Goal: Task Accomplishment & Management: Use online tool/utility

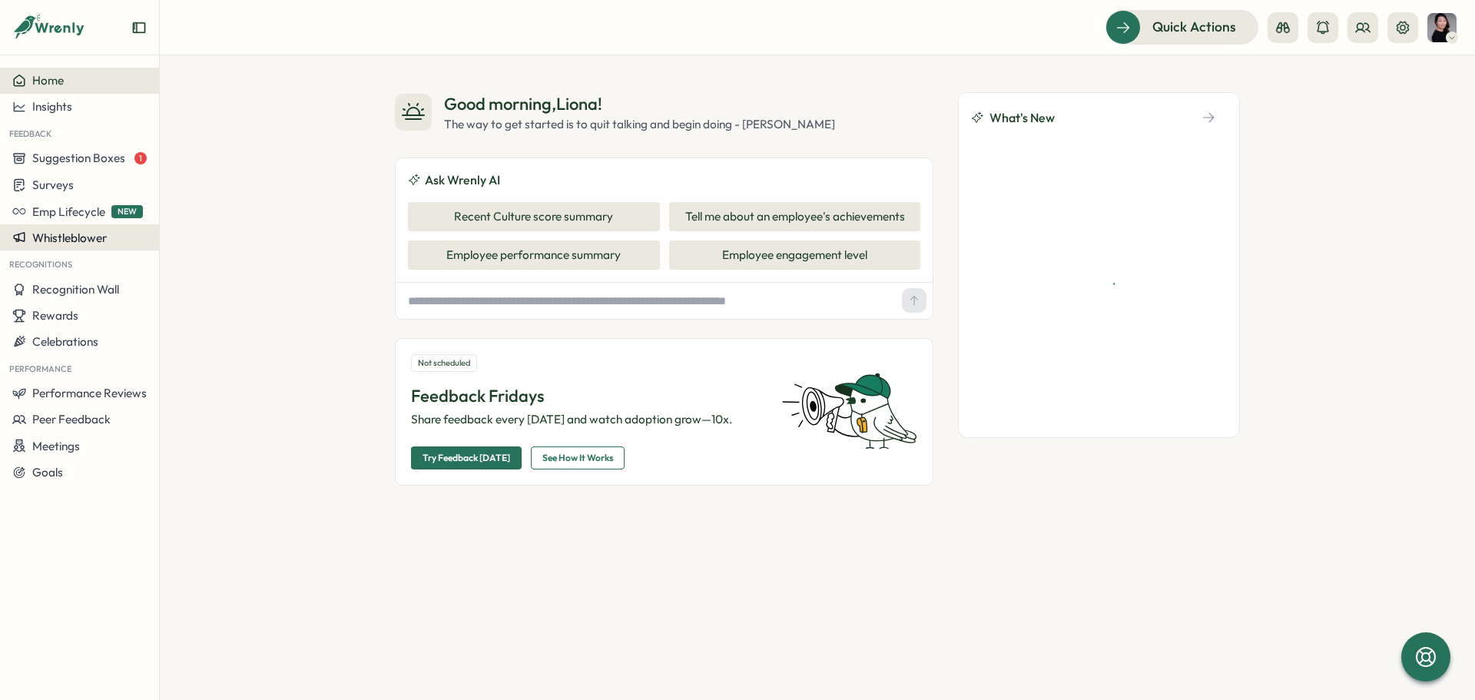
click at [87, 234] on span "Whistleblower" at bounding box center [69, 237] width 75 height 15
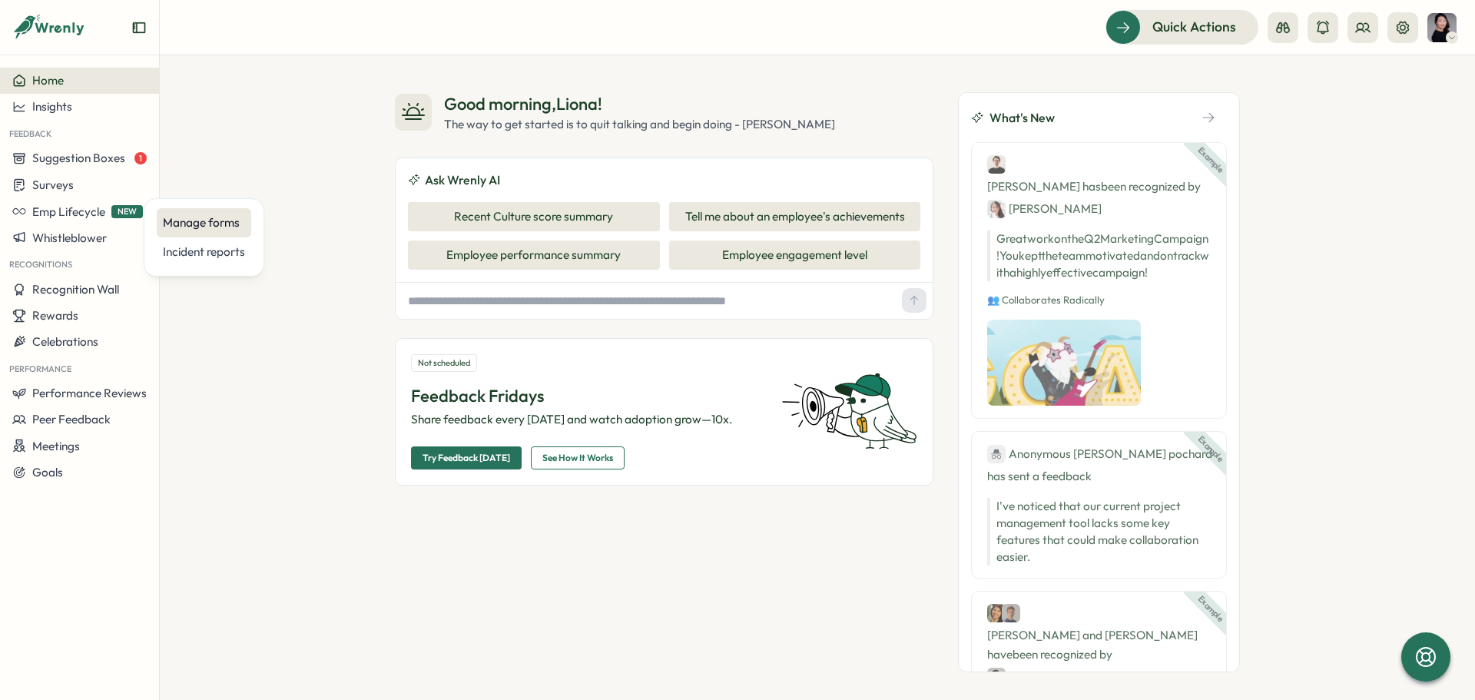
click at [222, 228] on div "Manage forms" at bounding box center [204, 222] width 82 height 17
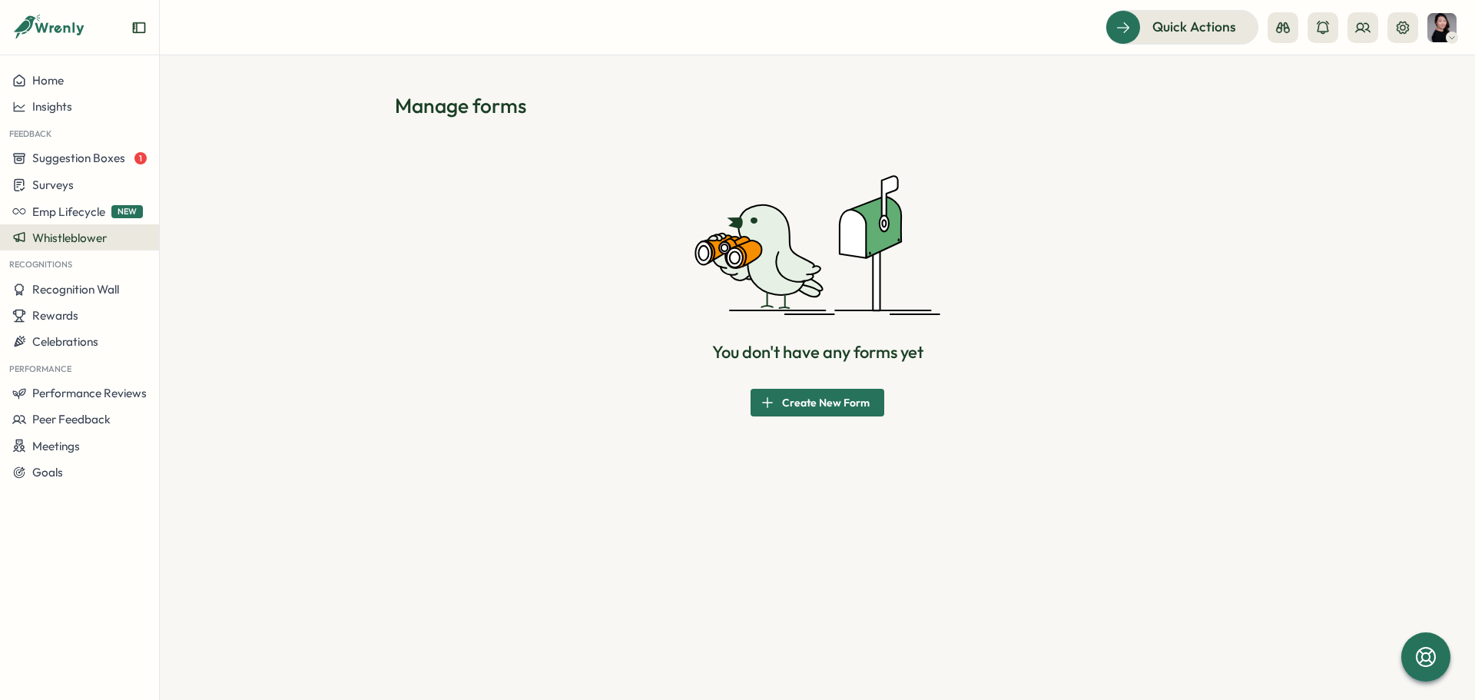
click at [117, 238] on div "Whistleblower" at bounding box center [79, 237] width 134 height 14
click at [195, 250] on div "Incident reports" at bounding box center [204, 252] width 82 height 17
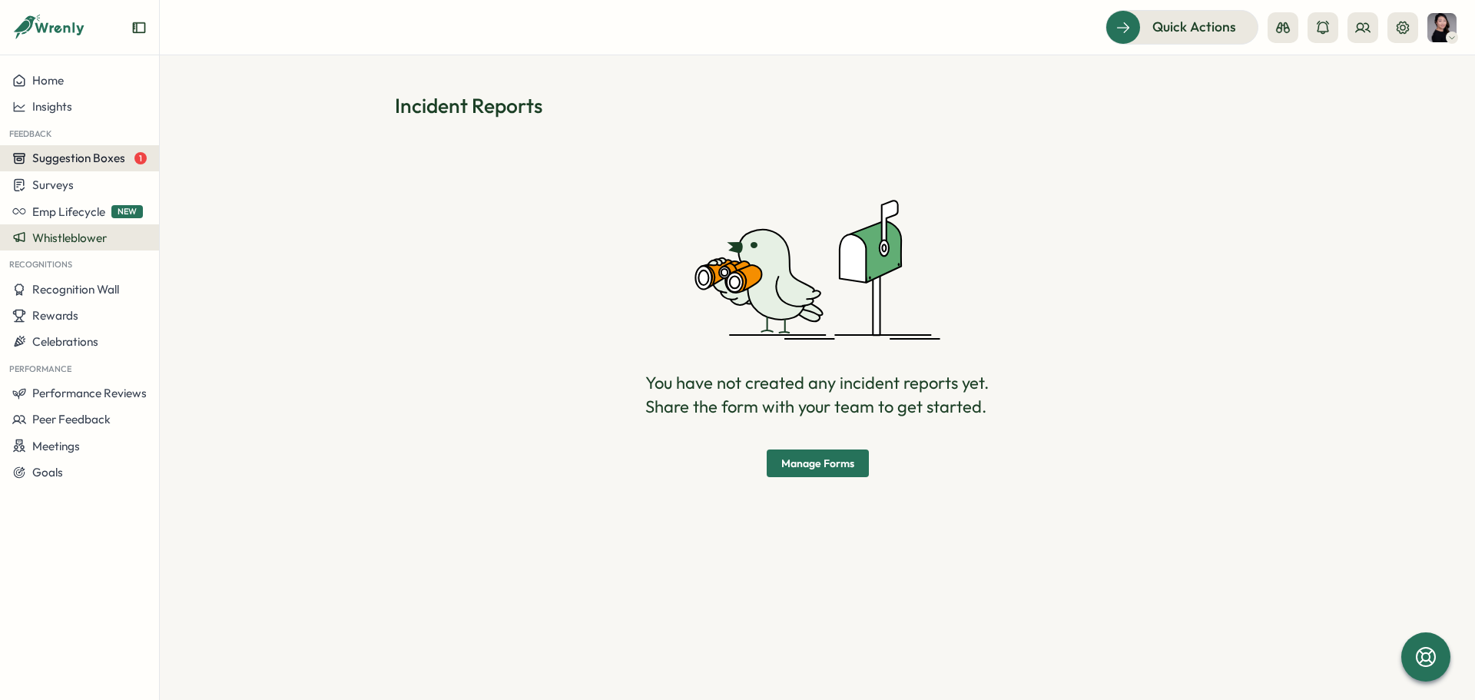
click at [121, 160] on span "Suggestion Boxes" at bounding box center [78, 158] width 93 height 15
click at [180, 145] on div "Leadership suggestion box 1" at bounding box center [240, 143] width 154 height 17
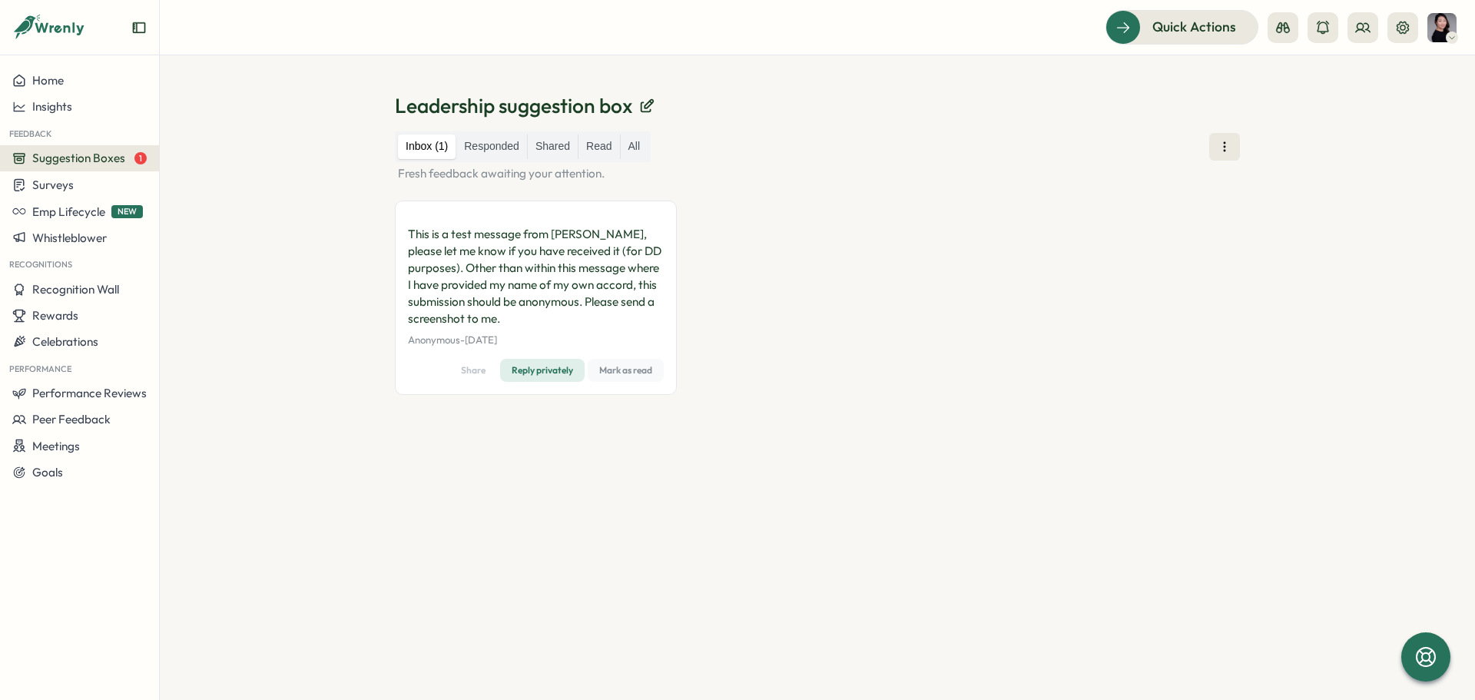
click at [641, 373] on span "Mark as read" at bounding box center [625, 371] width 53 height 22
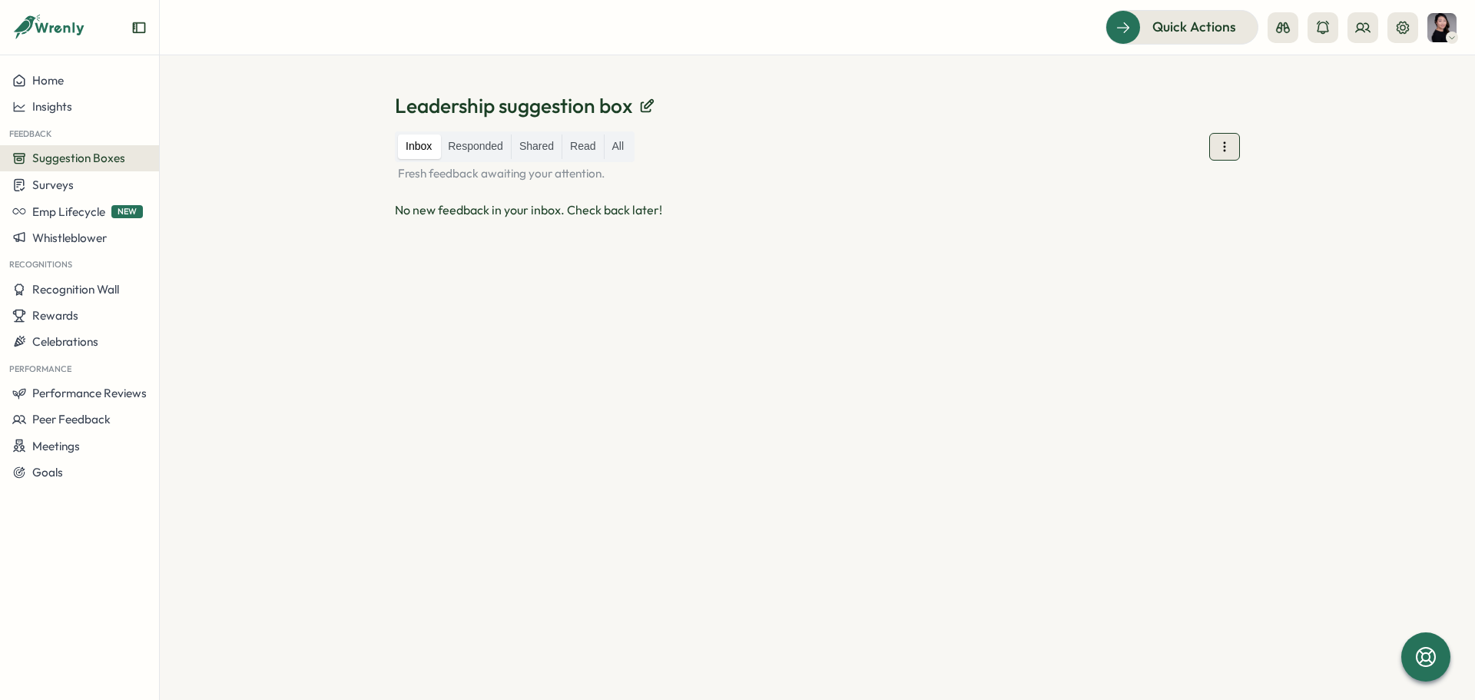
click at [1232, 154] on button at bounding box center [1224, 147] width 31 height 28
click at [1212, 251] on span "Export Data" at bounding box center [1233, 252] width 65 height 17
drag, startPoint x: 71, startPoint y: 594, endPoint x: 537, endPoint y: 460, distance: 484.4
click at [71, 595] on div "Home Insights Feedback Suggestion Boxes Surveys Emp Lifecycle NEW Whistleblower…" at bounding box center [79, 378] width 159 height 620
click at [1440, 26] on img at bounding box center [1441, 27] width 29 height 29
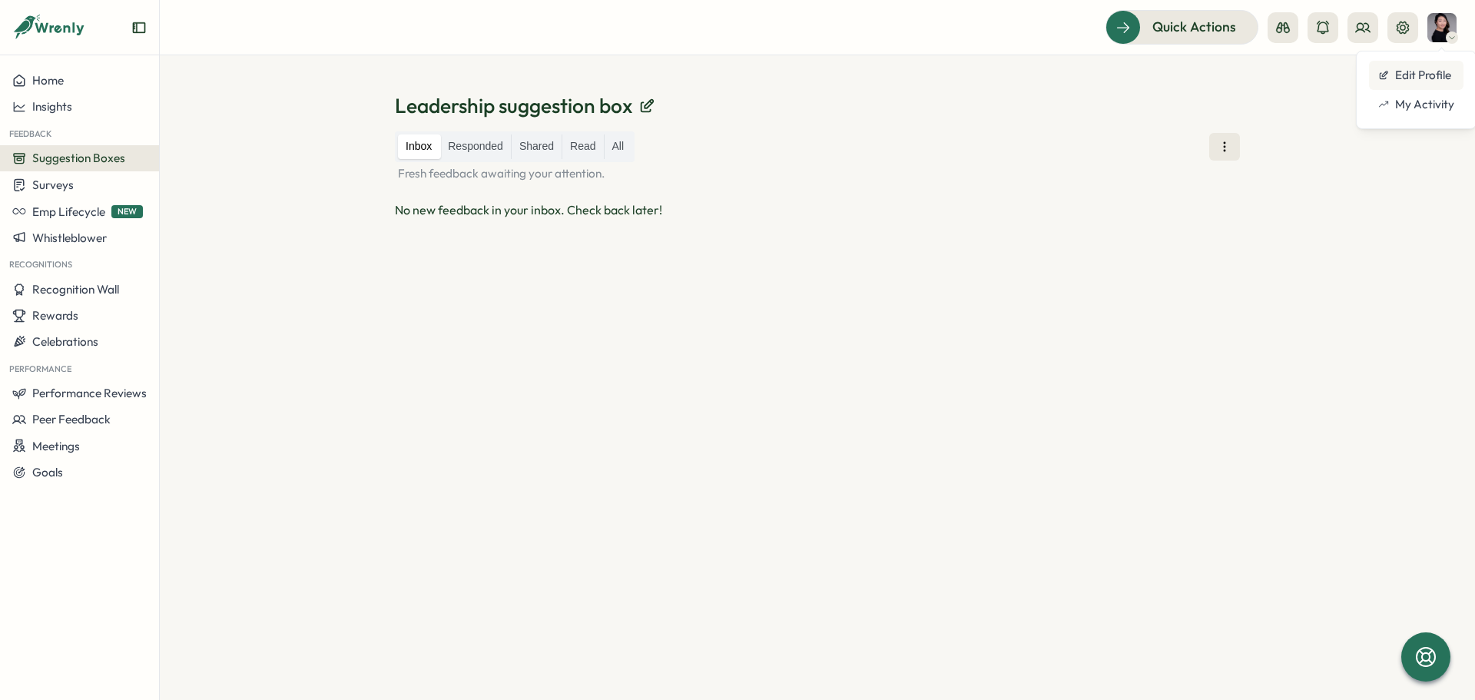
drag, startPoint x: 1381, startPoint y: 181, endPoint x: 1405, endPoint y: 74, distance: 109.4
click at [1382, 181] on div "Leadership suggestion box Inbox Responded Shared Read All Fresh feedback awaiti…" at bounding box center [817, 377] width 1315 height 645
